Goal: Information Seeking & Learning: Learn about a topic

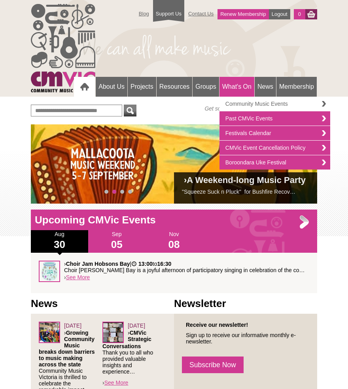
click at [247, 102] on link "Community Music Events" at bounding box center [275, 104] width 111 height 15
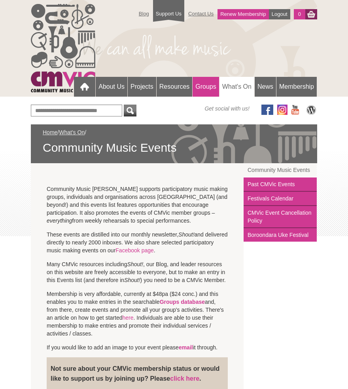
click at [205, 84] on link "Groups" at bounding box center [206, 87] width 26 height 20
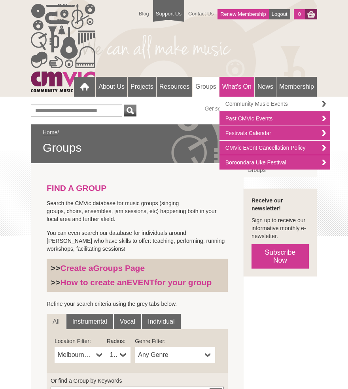
click at [233, 101] on link "Community Music Events" at bounding box center [275, 104] width 111 height 15
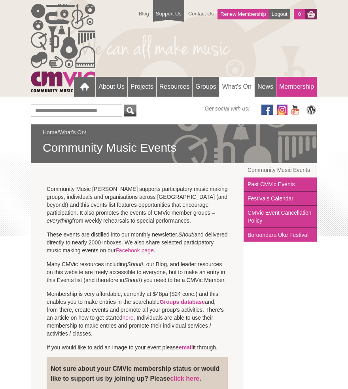
click at [304, 89] on link "Membership" at bounding box center [297, 87] width 40 height 20
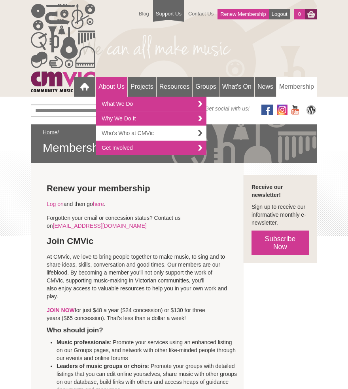
click at [122, 134] on link "Who's Who at CMVic" at bounding box center [151, 133] width 111 height 15
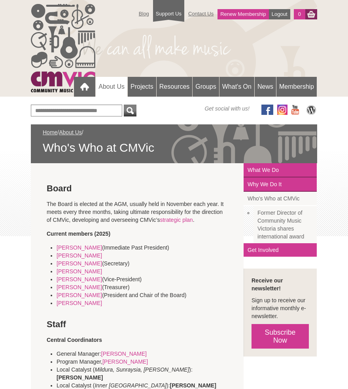
click at [276, 221] on link "Former Director of Community Music Victoria shares international award" at bounding box center [285, 224] width 63 height 37
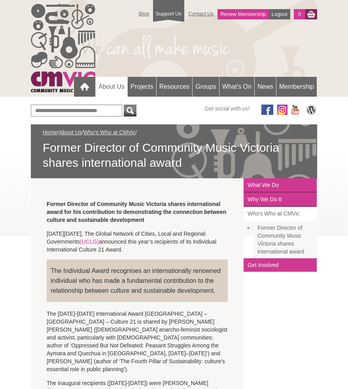
click at [279, 213] on link "Who's Who at CMVic" at bounding box center [280, 214] width 73 height 14
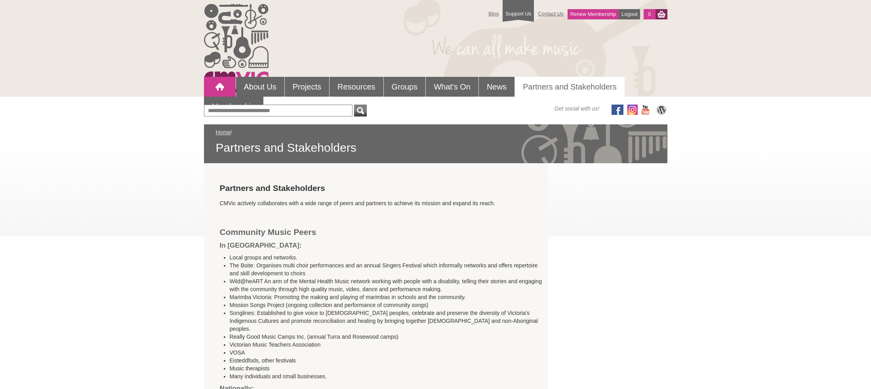
click at [217, 89] on div at bounding box center [220, 87] width 16 height 16
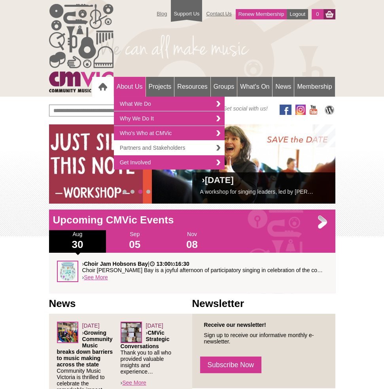
click at [128, 148] on link "Partners and Stakeholders" at bounding box center [169, 148] width 111 height 15
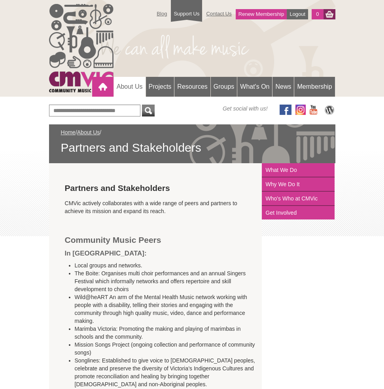
click at [104, 90] on div at bounding box center [103, 87] width 16 height 16
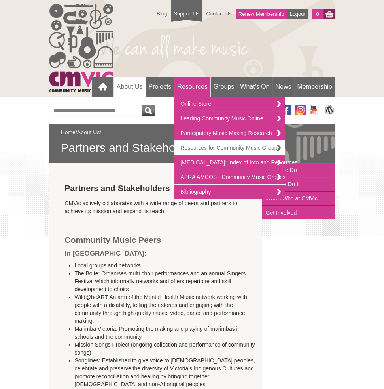
click at [211, 146] on link "Resources for Community Music Groups" at bounding box center [230, 148] width 111 height 15
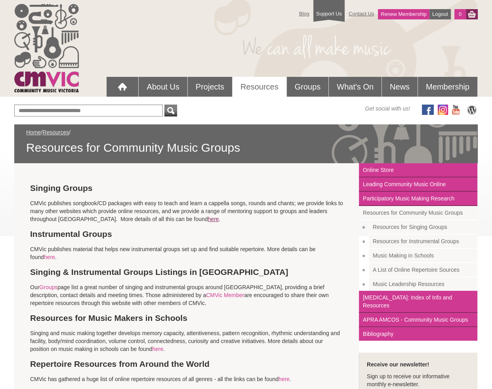
click at [207, 221] on link "here" at bounding box center [212, 219] width 11 height 6
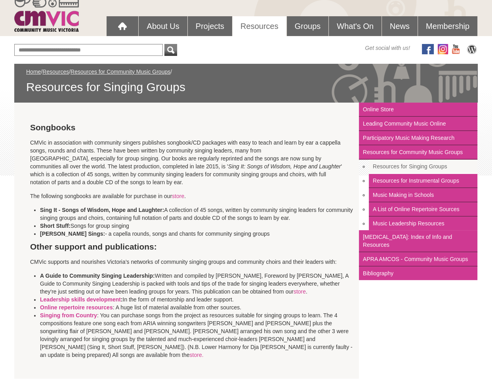
scroll to position [57, 0]
